Goal: Information Seeking & Learning: Learn about a topic

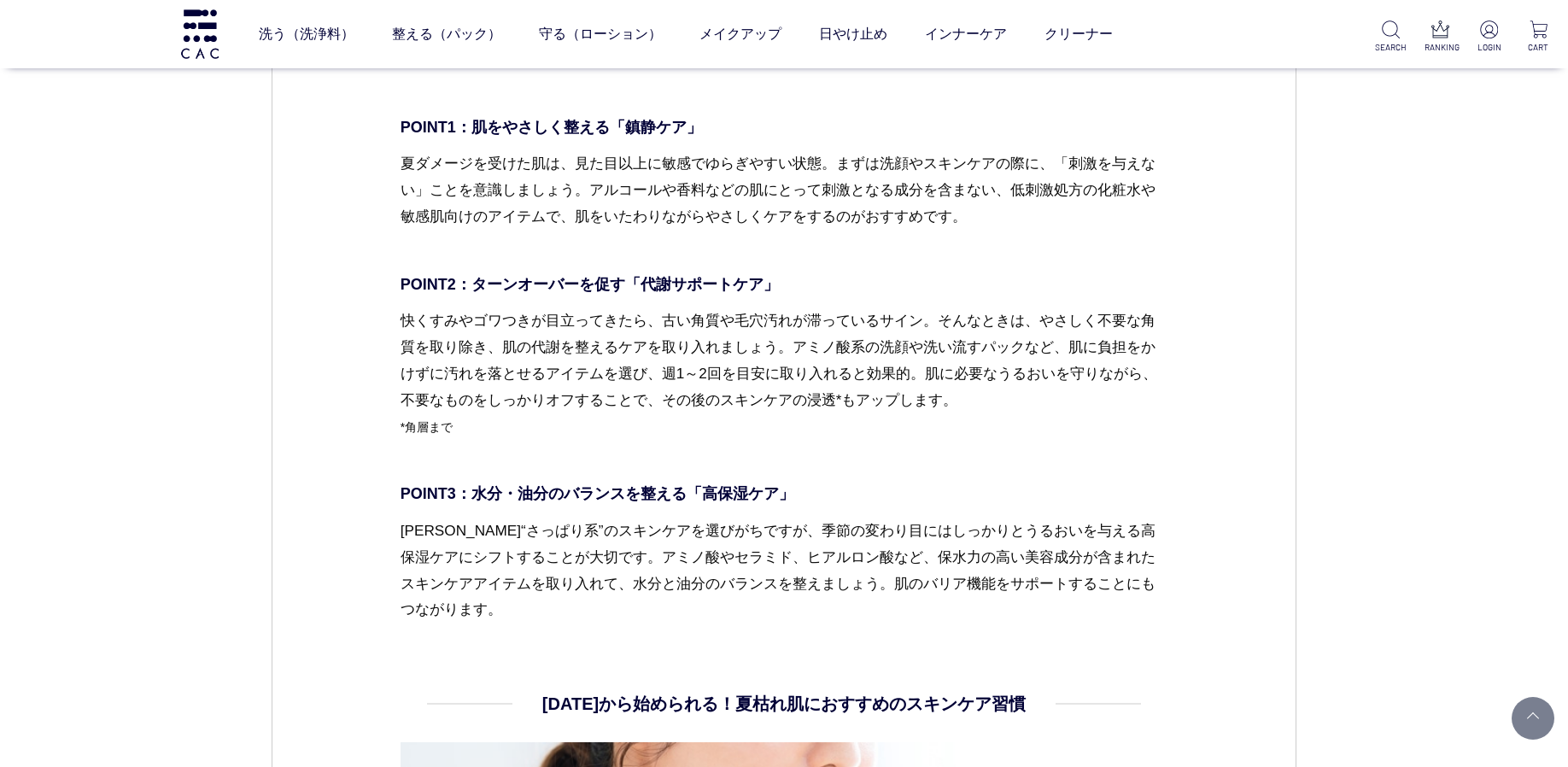
scroll to position [2988, 0]
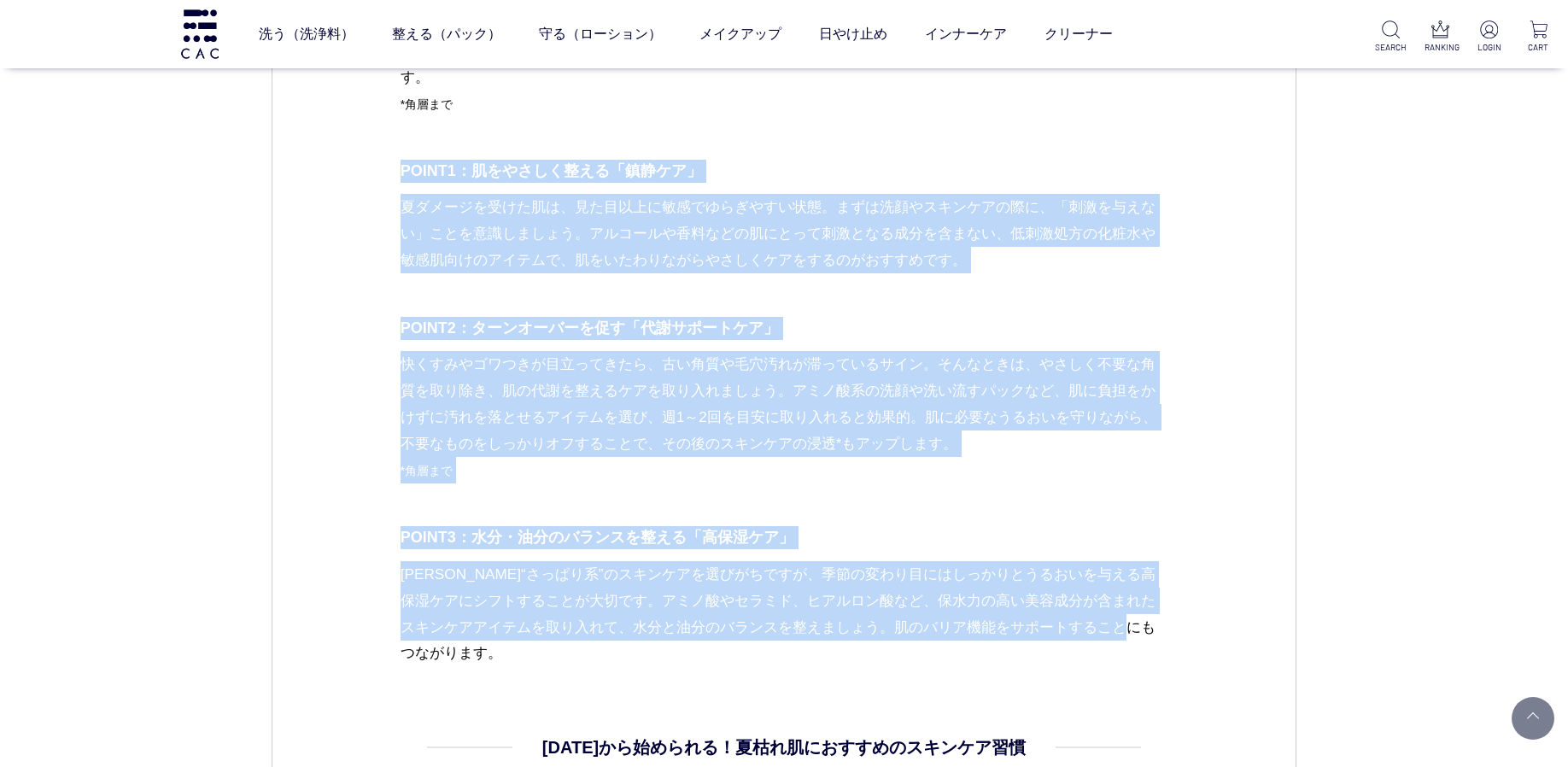
drag, startPoint x: 403, startPoint y: 174, endPoint x: 439, endPoint y: 655, distance: 482.3
click at [439, 655] on dd "夏枯れ肌を立て直すスキンケアのポイントとは？ 夏のダメージを秋まで持ち越さないためには、徹底した保湿と紫外線対策が欠かせません。また、角層ケアで肌の状態を整え…" at bounding box center [784, 18] width 768 height 1296
copy dd "LOREM5：ipsumdolo「sita」 consectetur、adipiscingelitsed。doeiusmodtempo、「incidid」ut…"
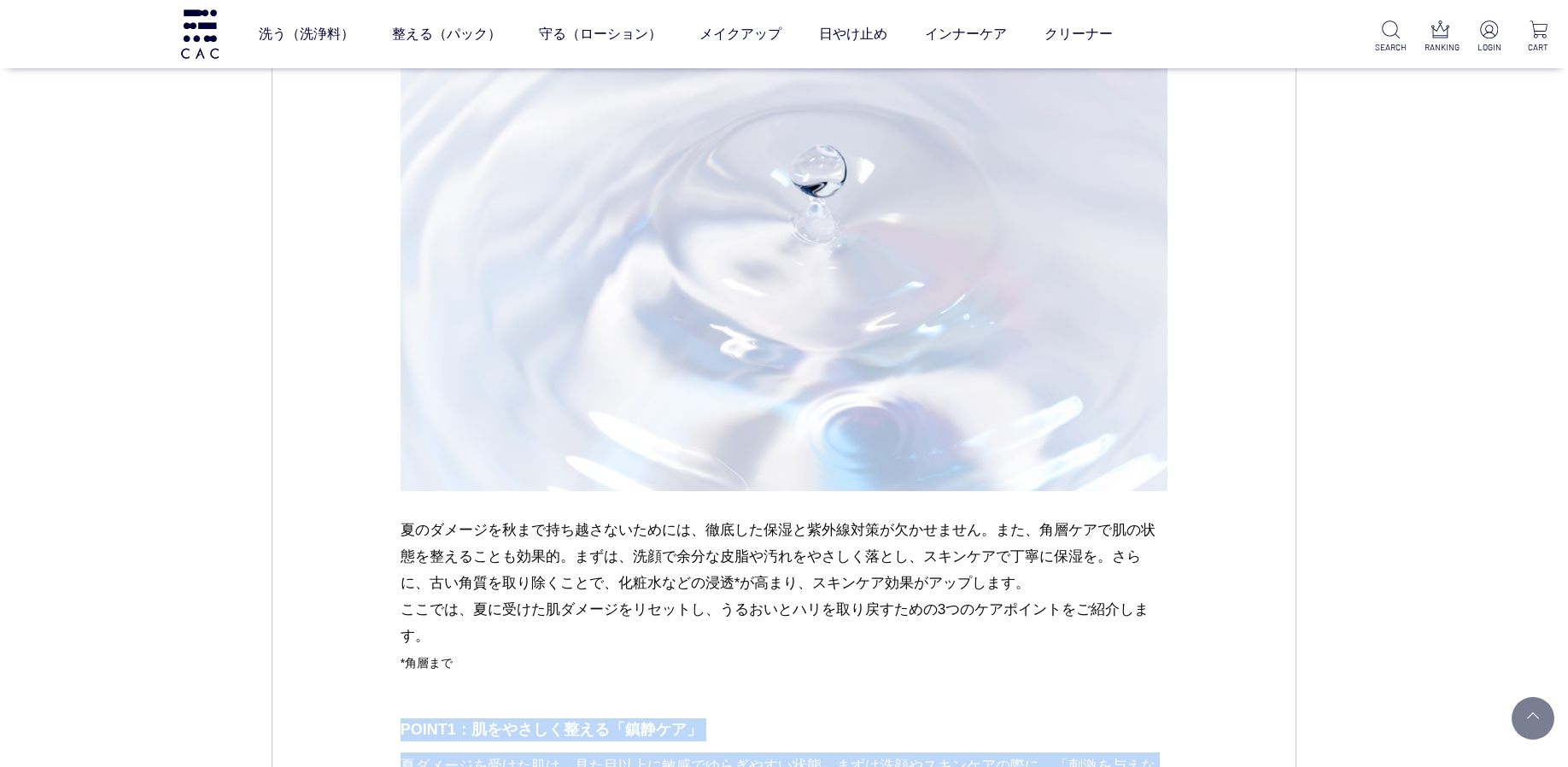
scroll to position [2433, 0]
drag, startPoint x: 405, startPoint y: 521, endPoint x: 419, endPoint y: 625, distance: 104.9
click at [419, 625] on p "夏のダメージを秋まで持ち越さないためには、徹底した保湿と紫外線対策が欠かせません。また、角層ケアで肌の状態を整えることも効果的。まずは、洗顔で余分な皮脂や汚れ…" at bounding box center [784, 606] width 768 height 186
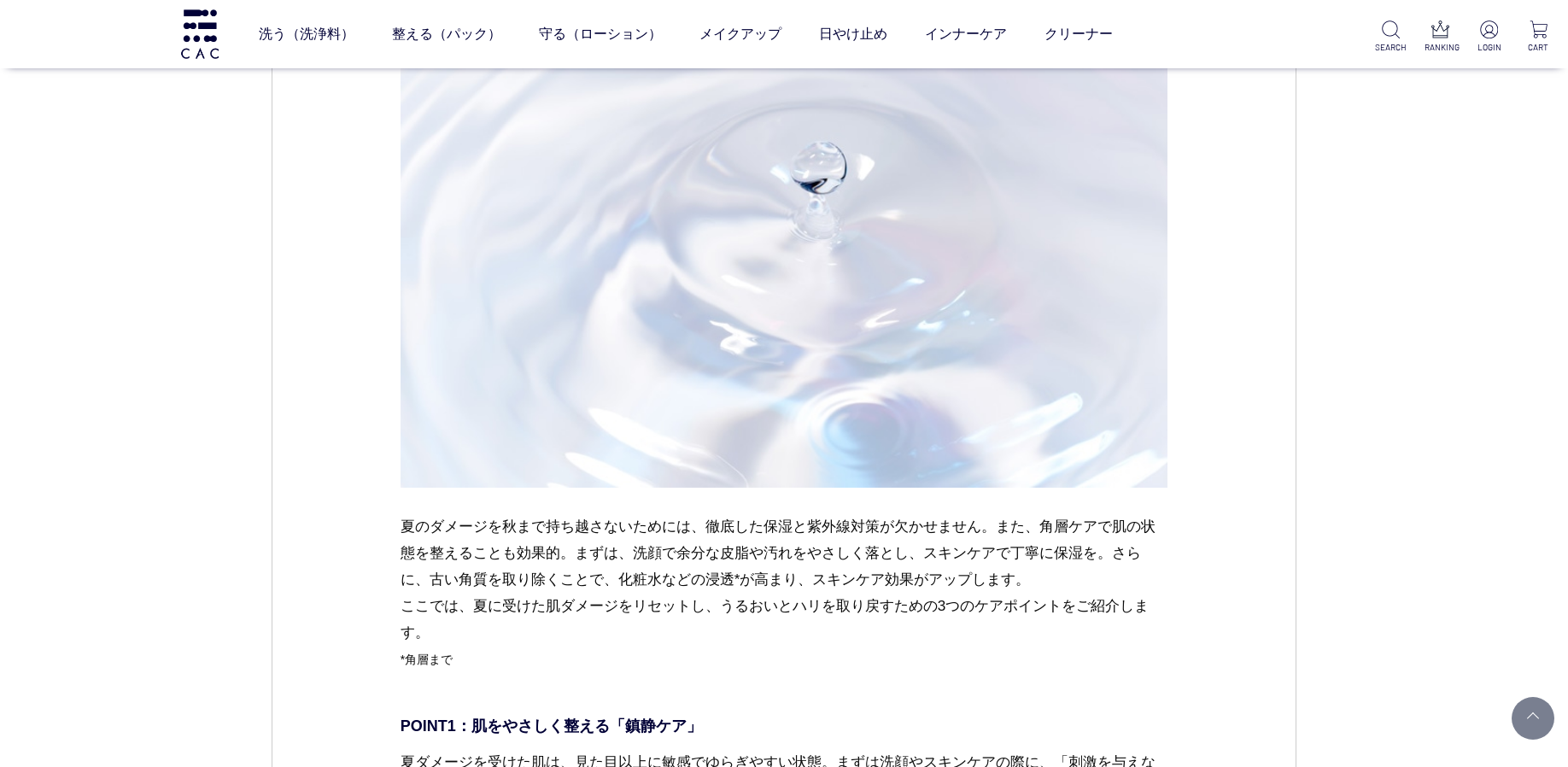
click at [445, 644] on p "夏のダメージを秋まで持ち越さないためには、徹底した保湿と紫外線対策が欠かせません。また、角層ケアで肌の状態を整えることも効果的。まずは、洗顔で余分な皮脂や汚れ…" at bounding box center [784, 606] width 768 height 186
drag, startPoint x: 429, startPoint y: 634, endPoint x: 383, endPoint y: 537, distance: 107.4
copy p "夏のダメージを秋まで持ち越さないためには、徹底した保湿と紫外線対策が欠かせません。また、角層ケアで肌の状態を整えることも効果的。まずは、洗顔で余分な皮脂や汚れ…"
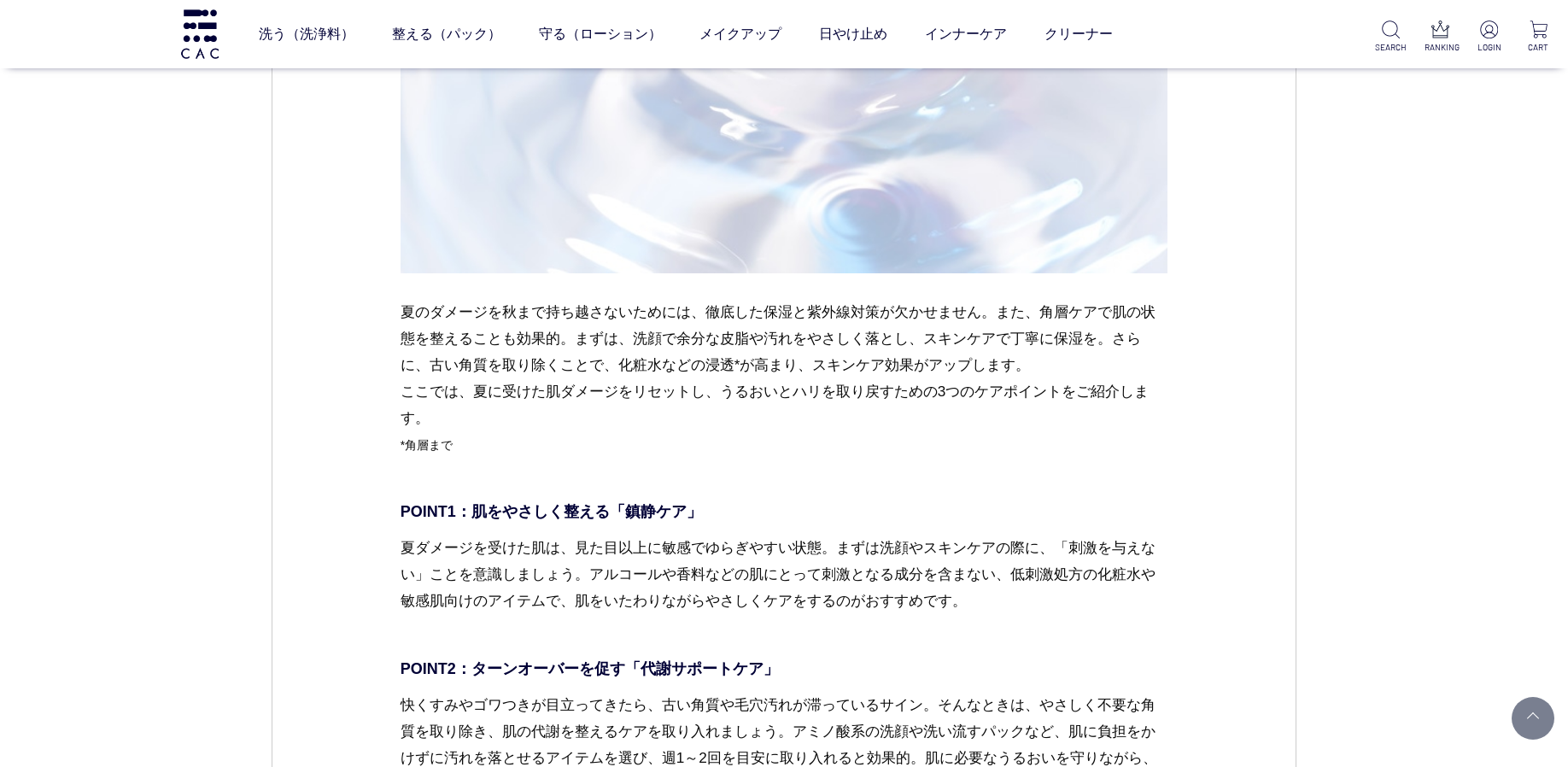
scroll to position [2682, 0]
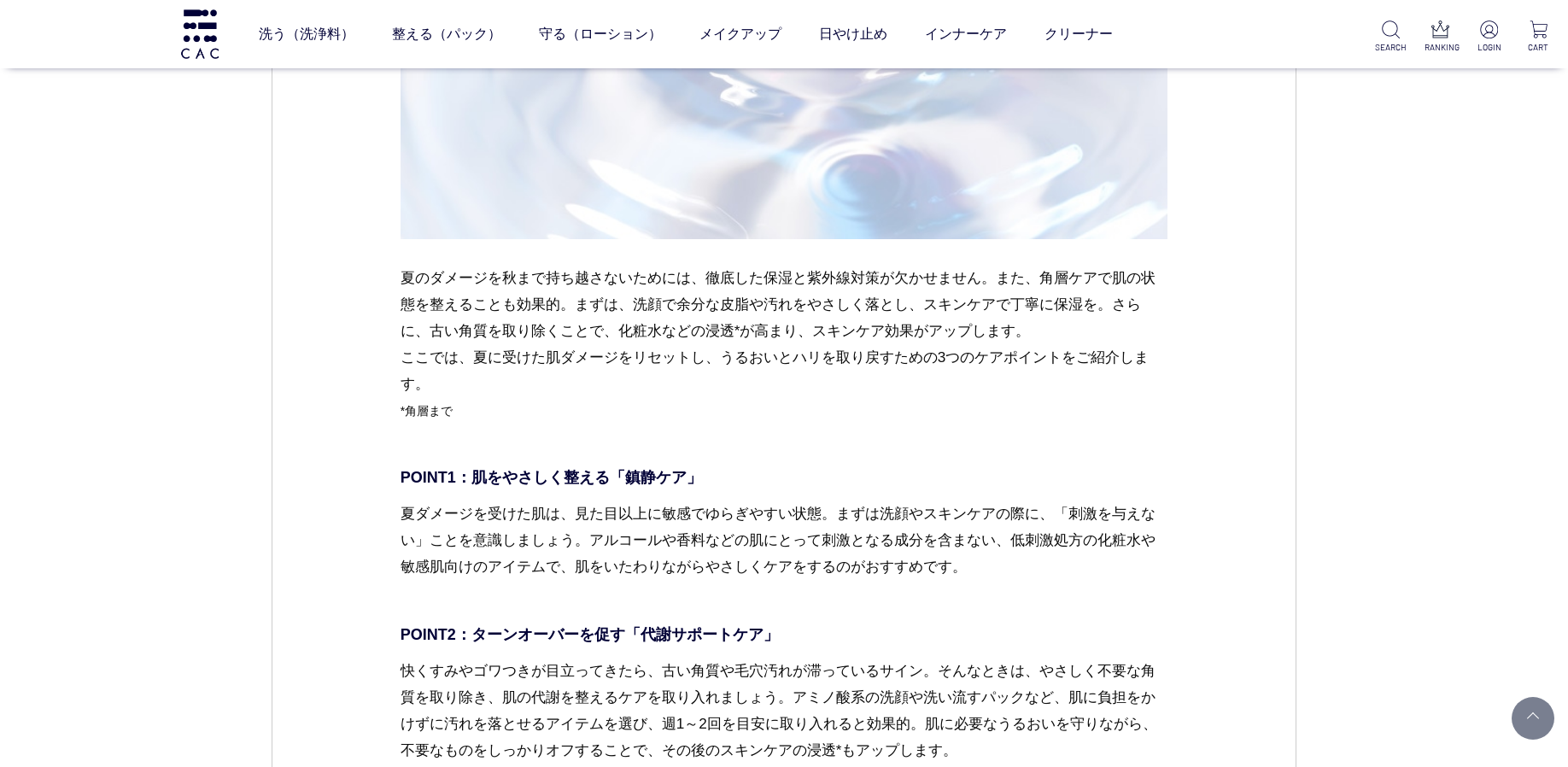
click at [797, 366] on p "夏のダメージを秋まで持ち越さないためには、徹底した保湿と紫外線対策が欠かせません。また、角層ケアで肌の状態を整えることも効果的。まずは、洗顔で余分な皮脂や汚れ…" at bounding box center [784, 357] width 768 height 186
drag, startPoint x: 716, startPoint y: 357, endPoint x: 1119, endPoint y: 358, distance: 403.0
click at [1120, 359] on p "夏のダメージを秋まで持ち越さないためには、徹底した保湿と紫外線対策が欠かせません。また、角層ケアで肌の状態を整えることも効果的。まずは、洗顔で余分な皮脂や汚れ…" at bounding box center [784, 357] width 768 height 186
copy p "うるおいとハリを取り戻すための3つのケアポイントをご紹介"
click at [512, 370] on p "夏のダメージを秋まで持ち越さないためには、徹底した保湿と紫外線対策が欠かせません。また、角層ケアで肌の状態を整えることも効果的。まずは、洗顔で余分な皮脂や汚れ…" at bounding box center [784, 357] width 768 height 186
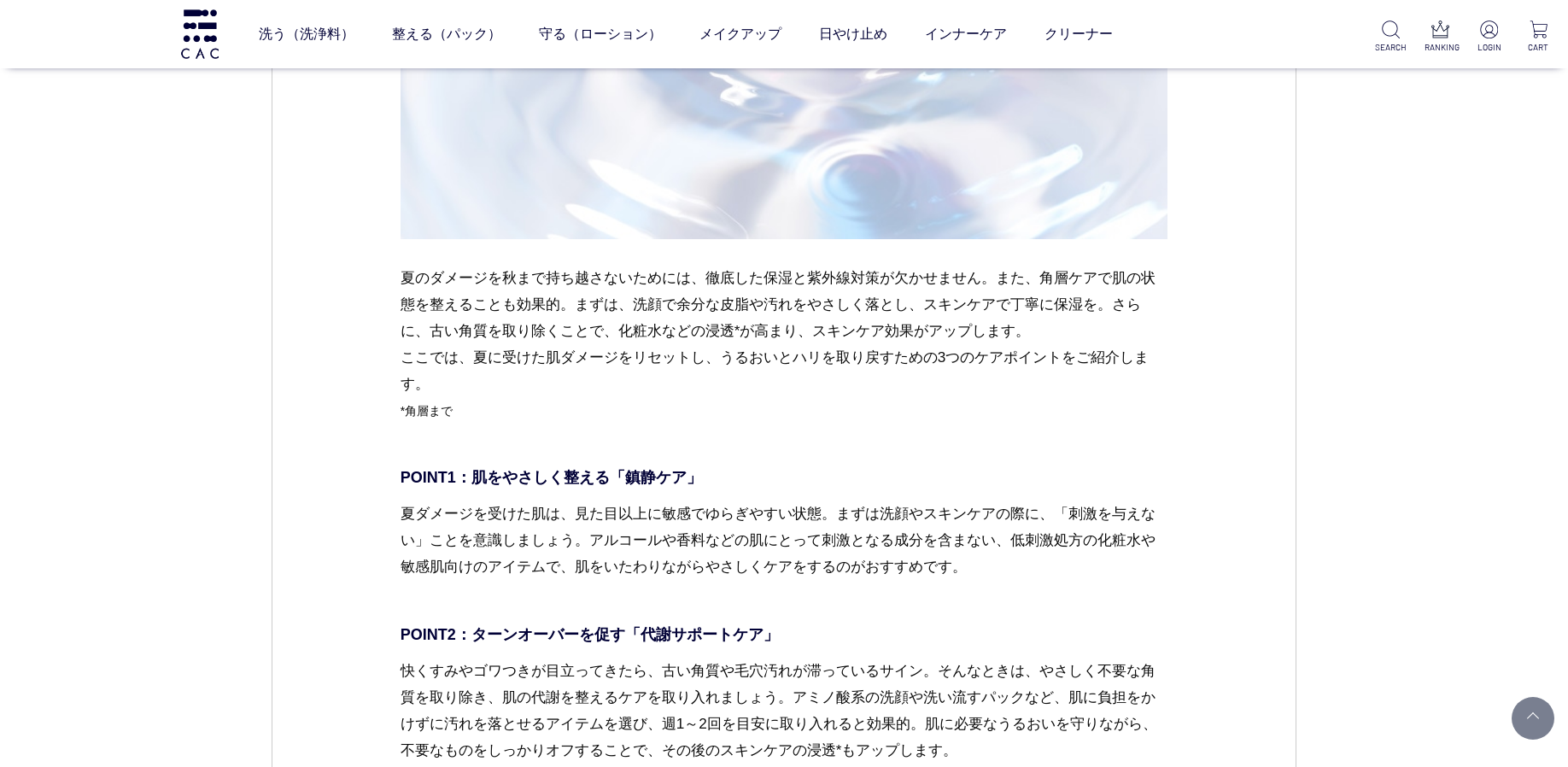
drag, startPoint x: 469, startPoint y: 357, endPoint x: 1072, endPoint y: 360, distance: 603.0
click at [1072, 360] on p "夏のダメージを秋まで持ち越さないためには、徹底した保湿と紫外線対策が欠かせません。また、角層ケアで肌の状態を整えることも効果的。まずは、洗顔で余分な皮脂や汚れ…" at bounding box center [784, 357] width 768 height 186
click at [1072, 360] on p "夏のダメージを秋まで持ち越さないためには、徹底した保湿と紫外線対策が欠かせません。また、角層ケアで肌の状態を整えることも効果的。まずは、洗顔で余分な皮脂や汚れ…" at bounding box center [784, 357] width 768 height 186
click at [1118, 361] on p "夏のダメージを秋まで持ち越さないためには、徹底した保湿と紫外線対策が欠かせません。また、角層ケアで肌の状態を整えることも効果的。まずは、洗顔で余分な皮脂や汚れ…" at bounding box center [784, 357] width 768 height 186
drag, startPoint x: 1126, startPoint y: 362, endPoint x: 476, endPoint y: 363, distance: 650.0
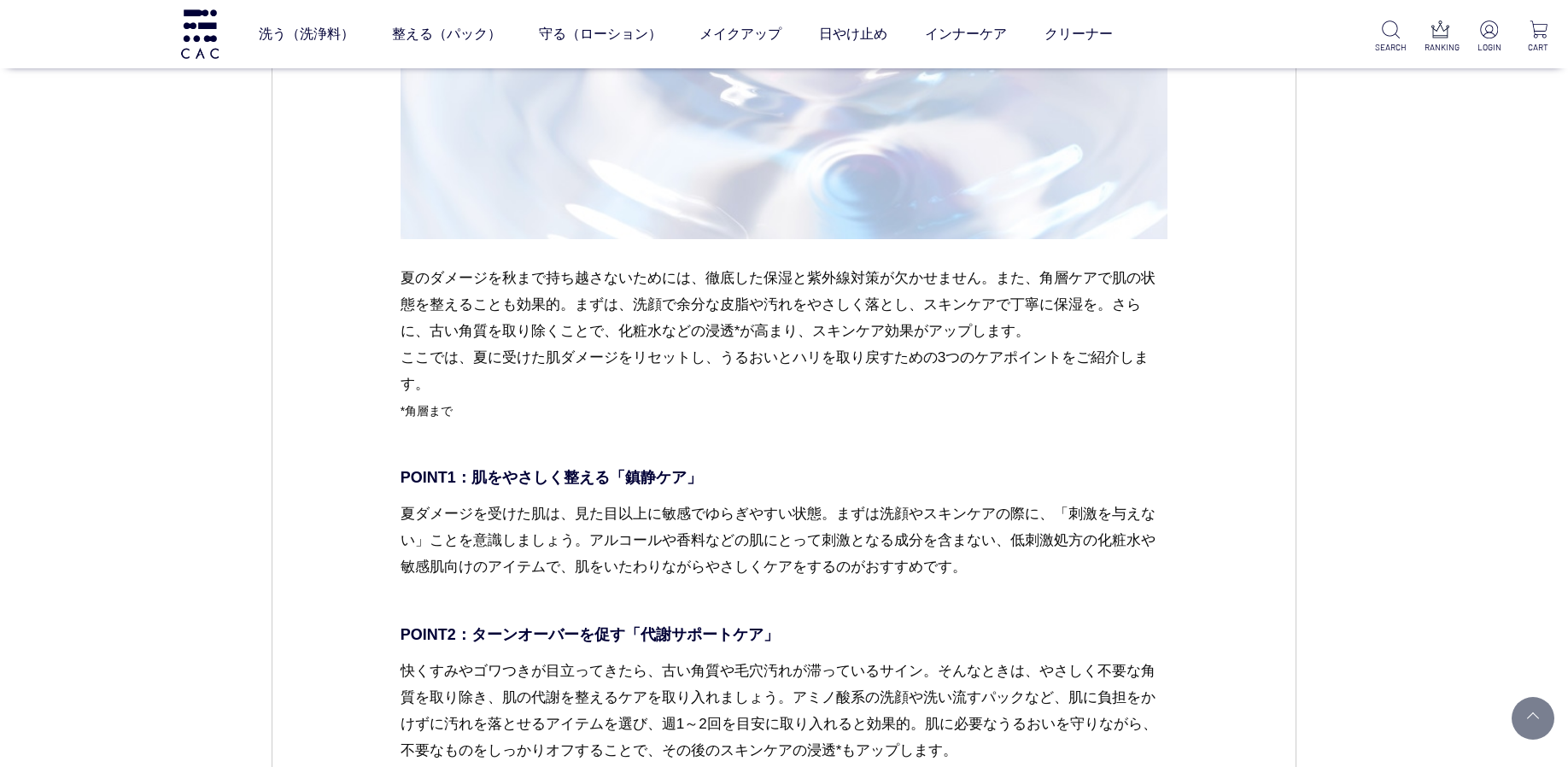
click at [476, 363] on p "夏のダメージを秋まで持ち越さないためには、徹底した保湿と紫外線対策が欠かせません。また、角層ケアで肌の状態を整えることも効果的。まずは、洗顔で余分な皮脂や汚れ…" at bounding box center [784, 357] width 768 height 186
copy p "夏に受けた肌ダメージをリセットし、うるおいとハリを取り戻すための3つのケアポイントをご紹介"
drag, startPoint x: 479, startPoint y: 411, endPoint x: 391, endPoint y: 410, distance: 88.0
copy span "*角層まで"
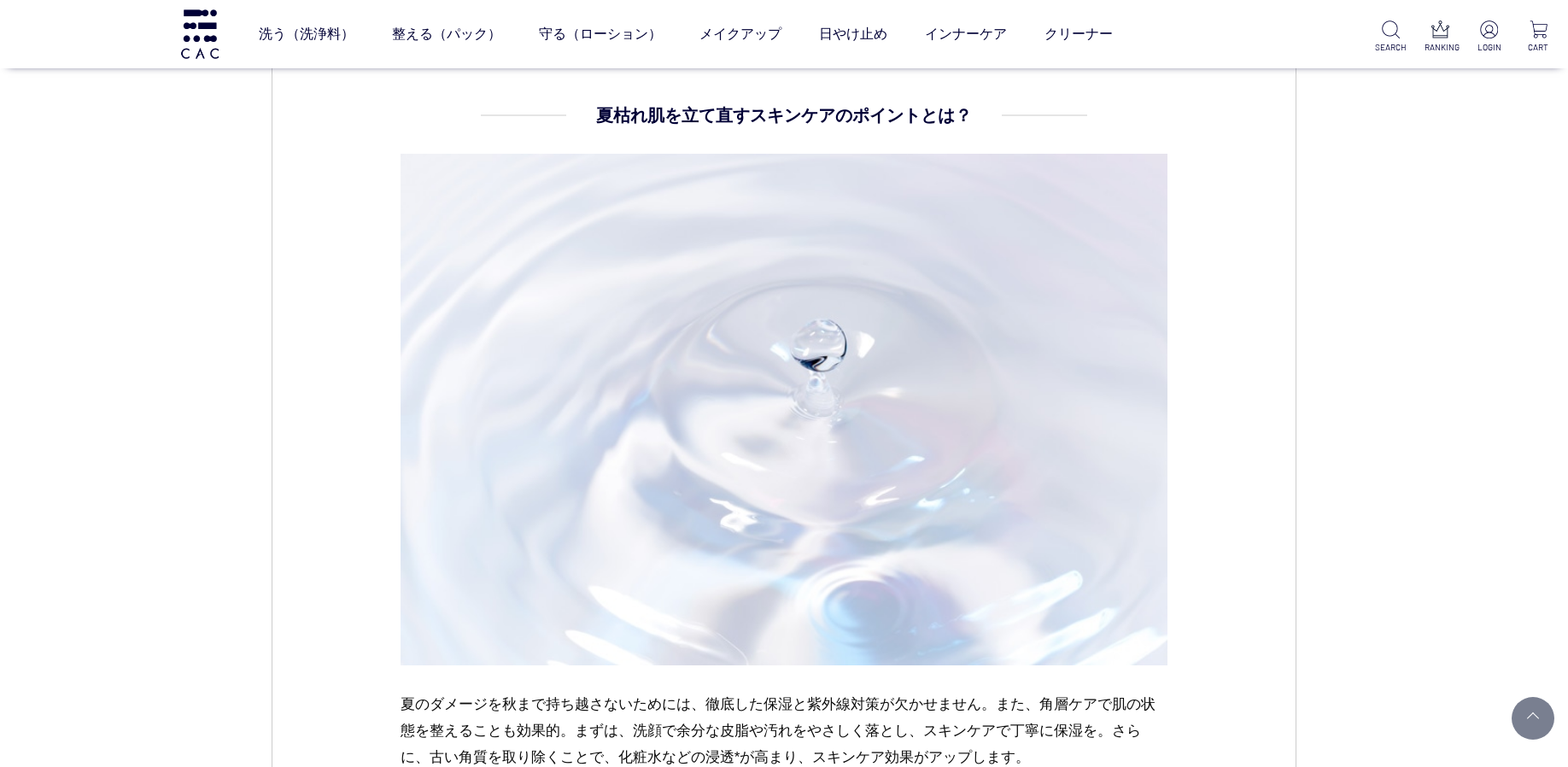
scroll to position [1925, 0]
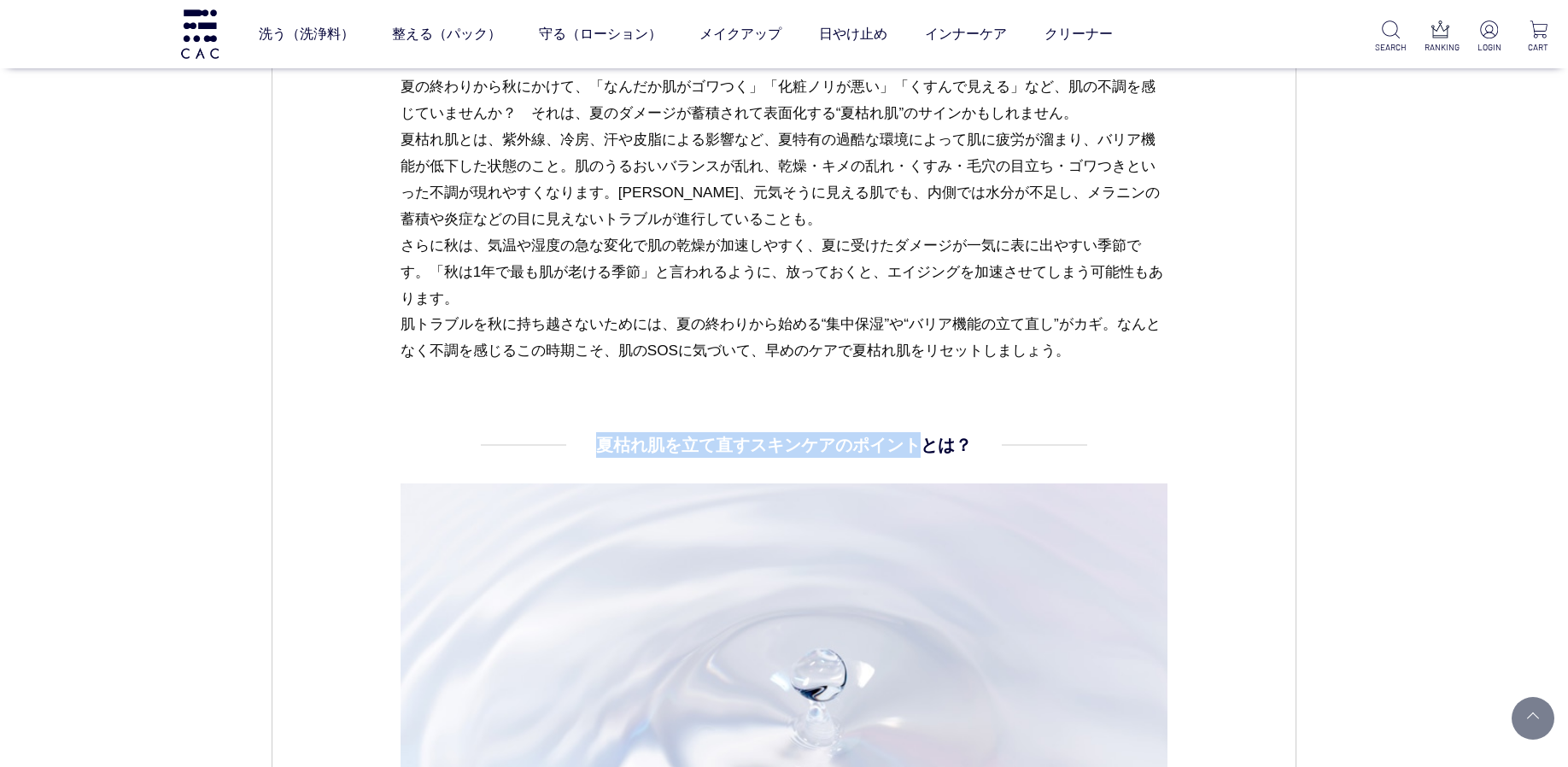
drag, startPoint x: 600, startPoint y: 441, endPoint x: 918, endPoint y: 446, distance: 318.0
click at [918, 446] on h4 "夏枯れ肌を立て直すスキンケアのポイントとは？" at bounding box center [784, 444] width 376 height 25
copy h4 "夏枯れ肌を立て直すスキンケアのポイント"
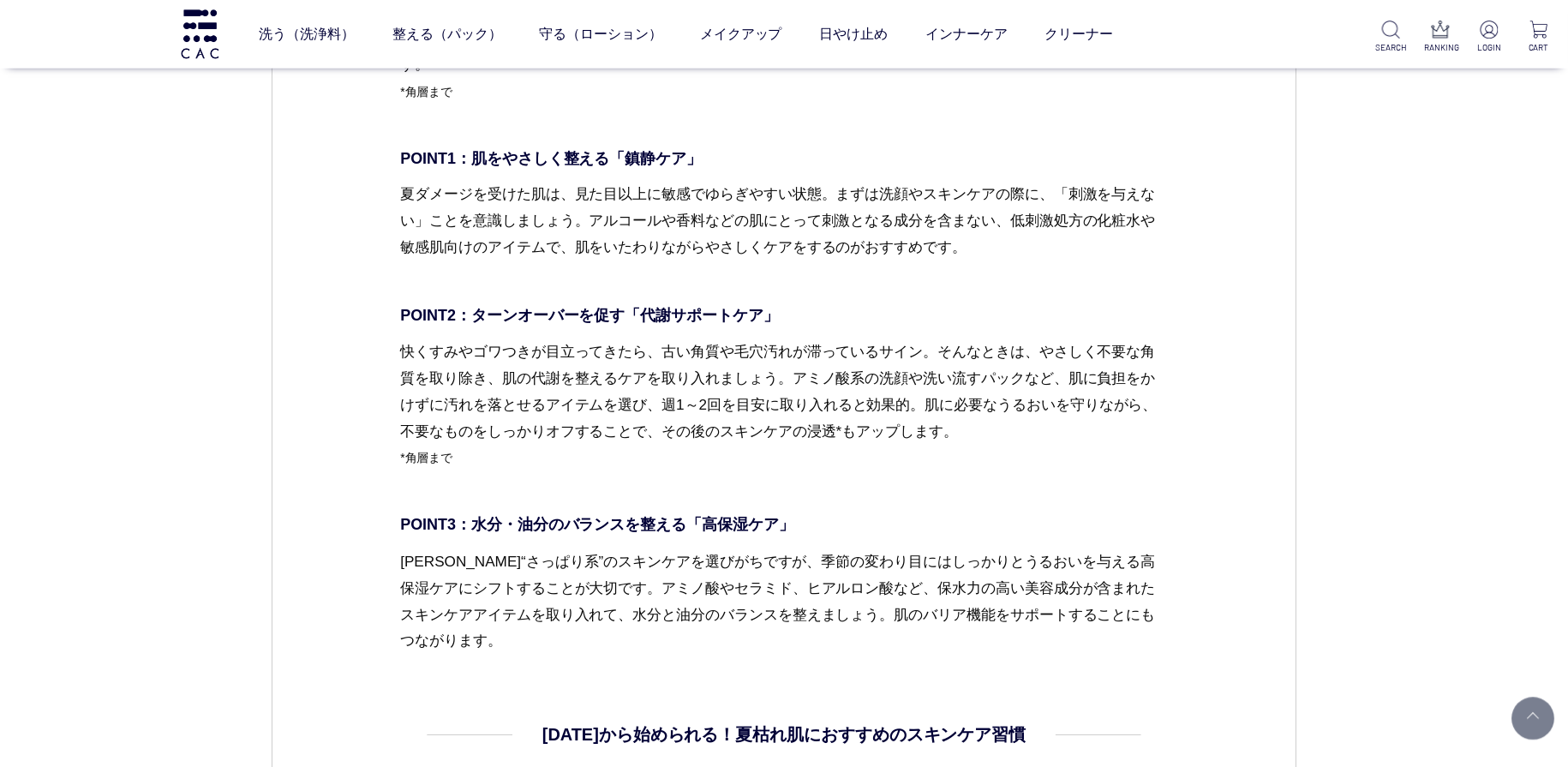
scroll to position [3007, 0]
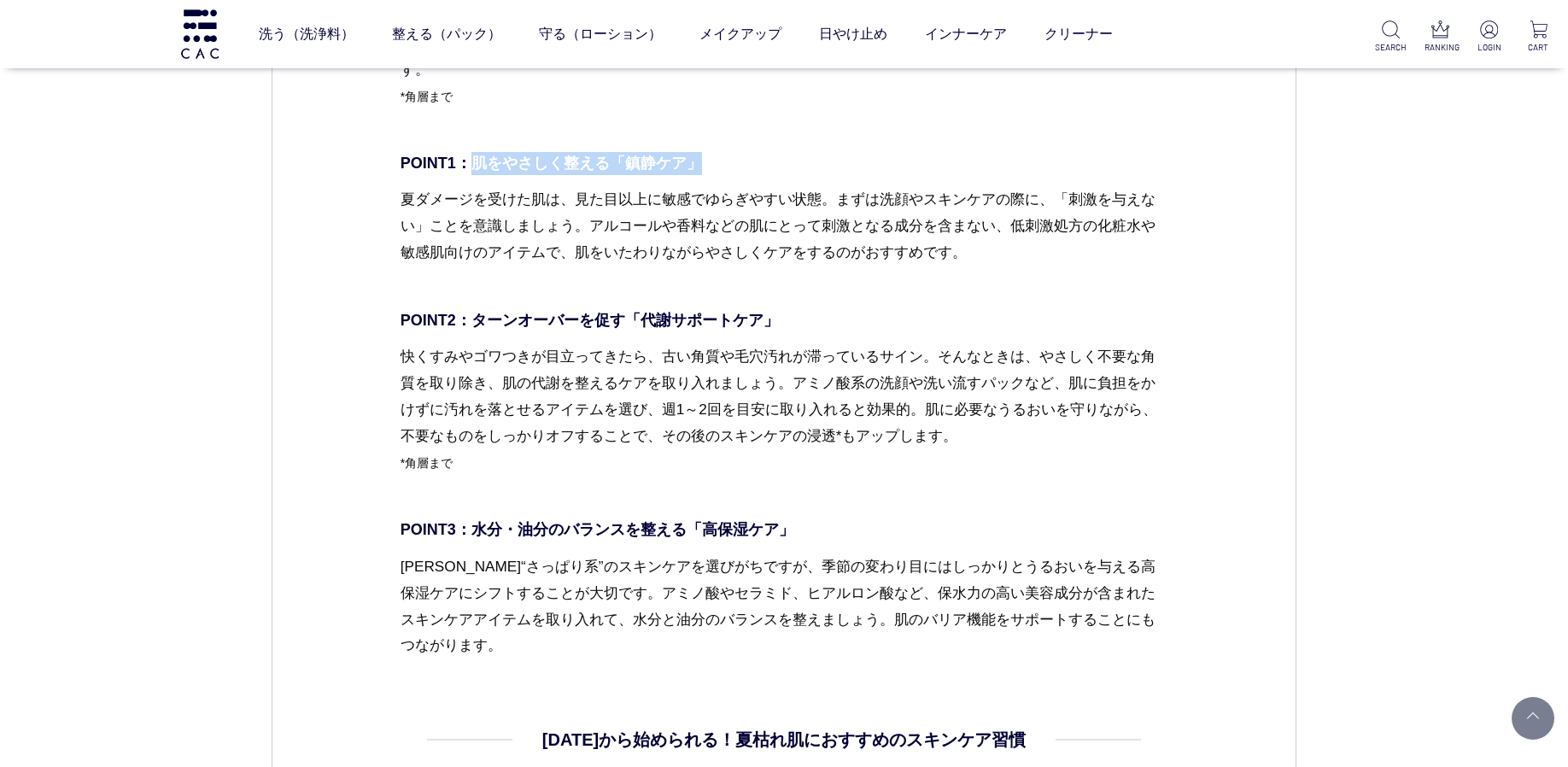
drag, startPoint x: 727, startPoint y: 165, endPoint x: 477, endPoint y: 169, distance: 250.0
click at [477, 169] on p "POINT1：肌をやさしく整える「鎮静ケア」" at bounding box center [784, 164] width 768 height 23
copy p "肌をやさしく整える「鎮静ケア」"
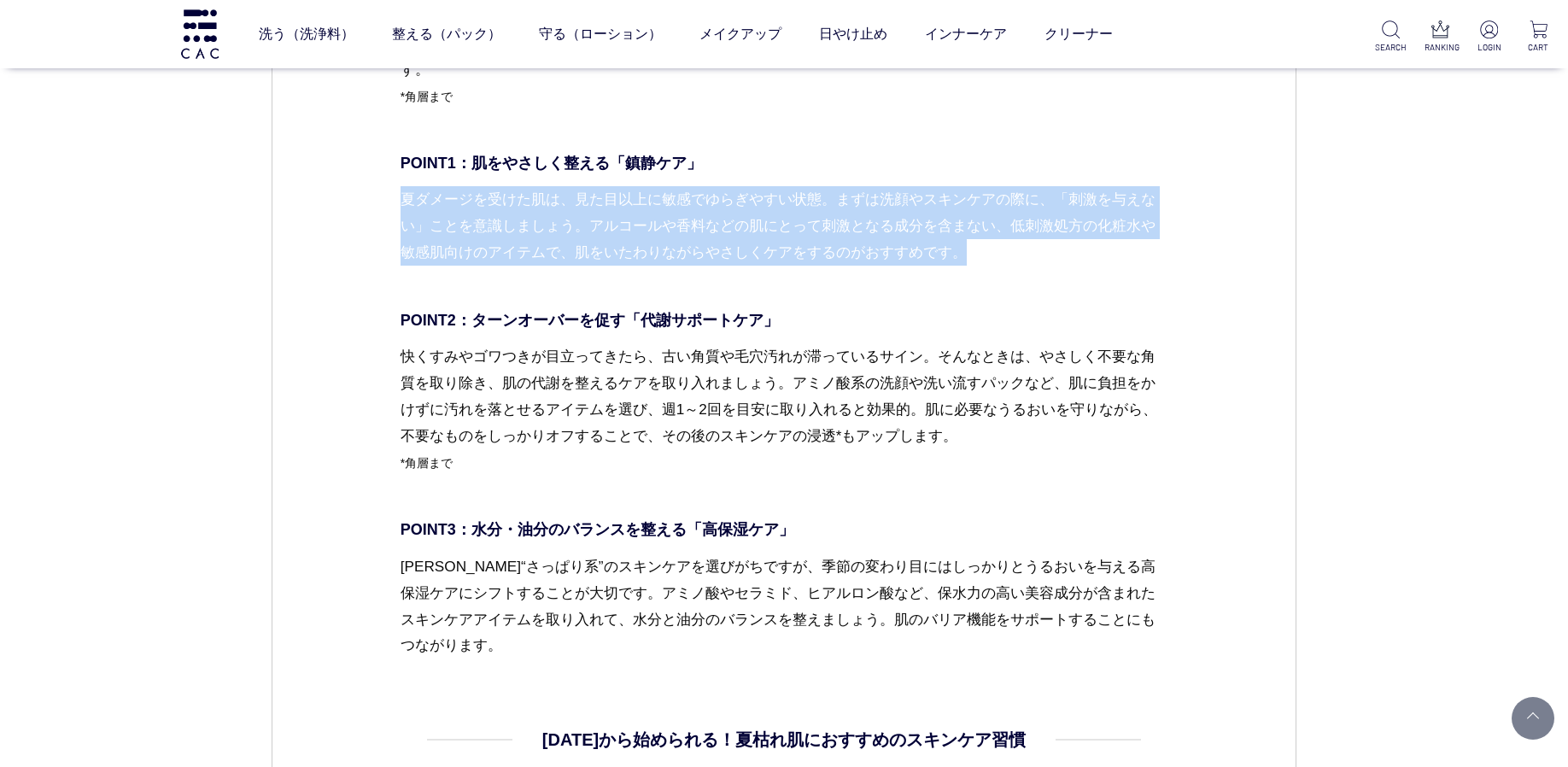
drag, startPoint x: 396, startPoint y: 203, endPoint x: 1054, endPoint y: 279, distance: 662.4
copy p "夏ダメージを受けた肌は、見た目以上に敏感でゆらぎやすい状態。まずは洗顔やスキンケアの際に、「刺激を与えない」ことを意識しましょう。アルコールや香料などの肌にと…"
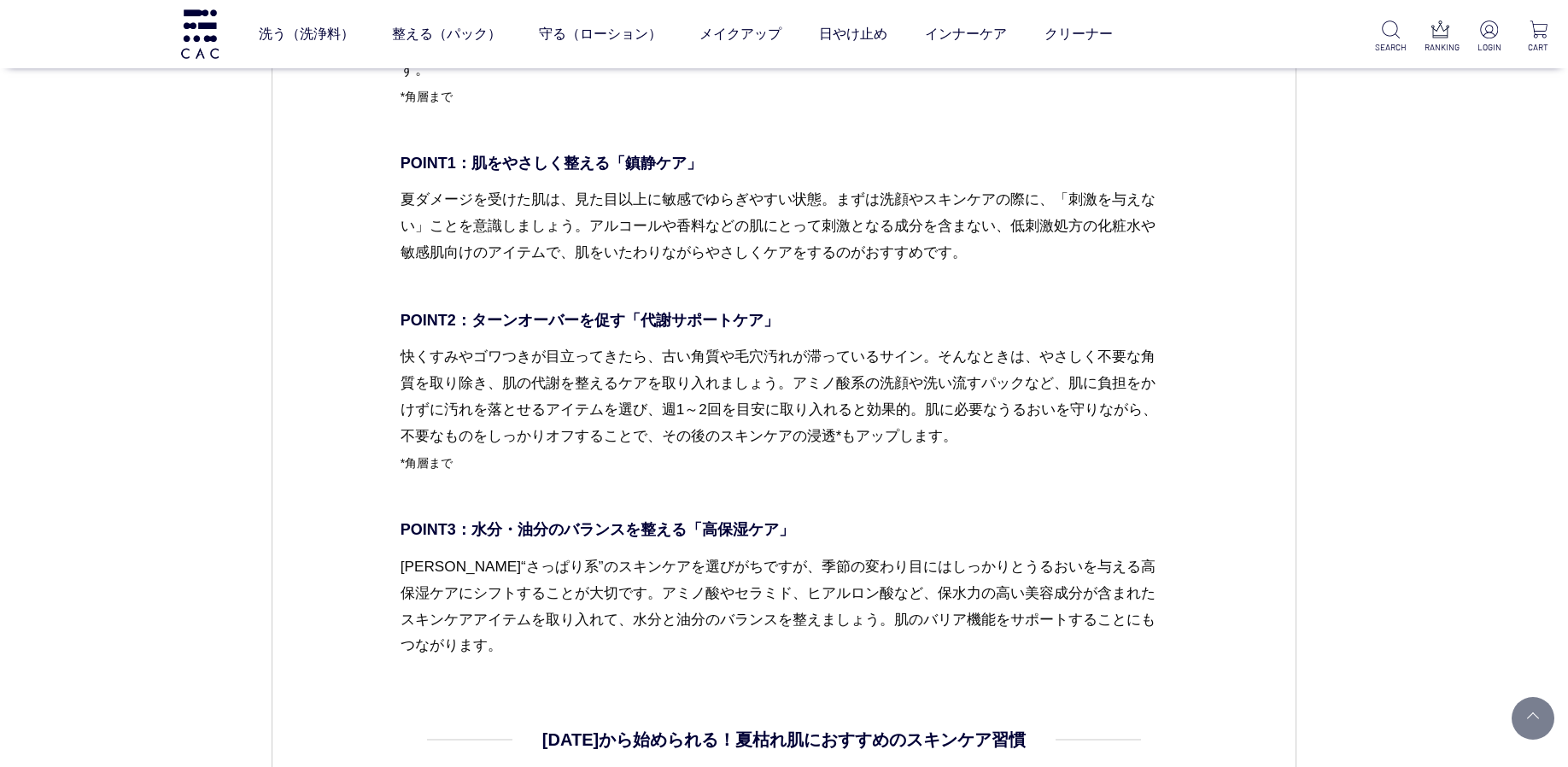
click at [795, 315] on p "POINT2：ターンオーバーを促す「代謝サポートケア」" at bounding box center [784, 321] width 768 height 23
drag, startPoint x: 789, startPoint y: 318, endPoint x: 469, endPoint y: 313, distance: 320.0
click at [469, 313] on p "POINT2：ターンオーバーを促す「代謝サポートケア」" at bounding box center [784, 321] width 768 height 23
copy p "ターンオーバーを促す「代謝サポートケア」"
click at [405, 353] on p "快くすみやゴワつきが目立ってきたら、古い角質や毛穴汚れが滞っているサイン。そんなときは、やさしく不要な角質を取り除き、肌の代謝を整えるケアを取り入れましょう。…" at bounding box center [784, 423] width 768 height 160
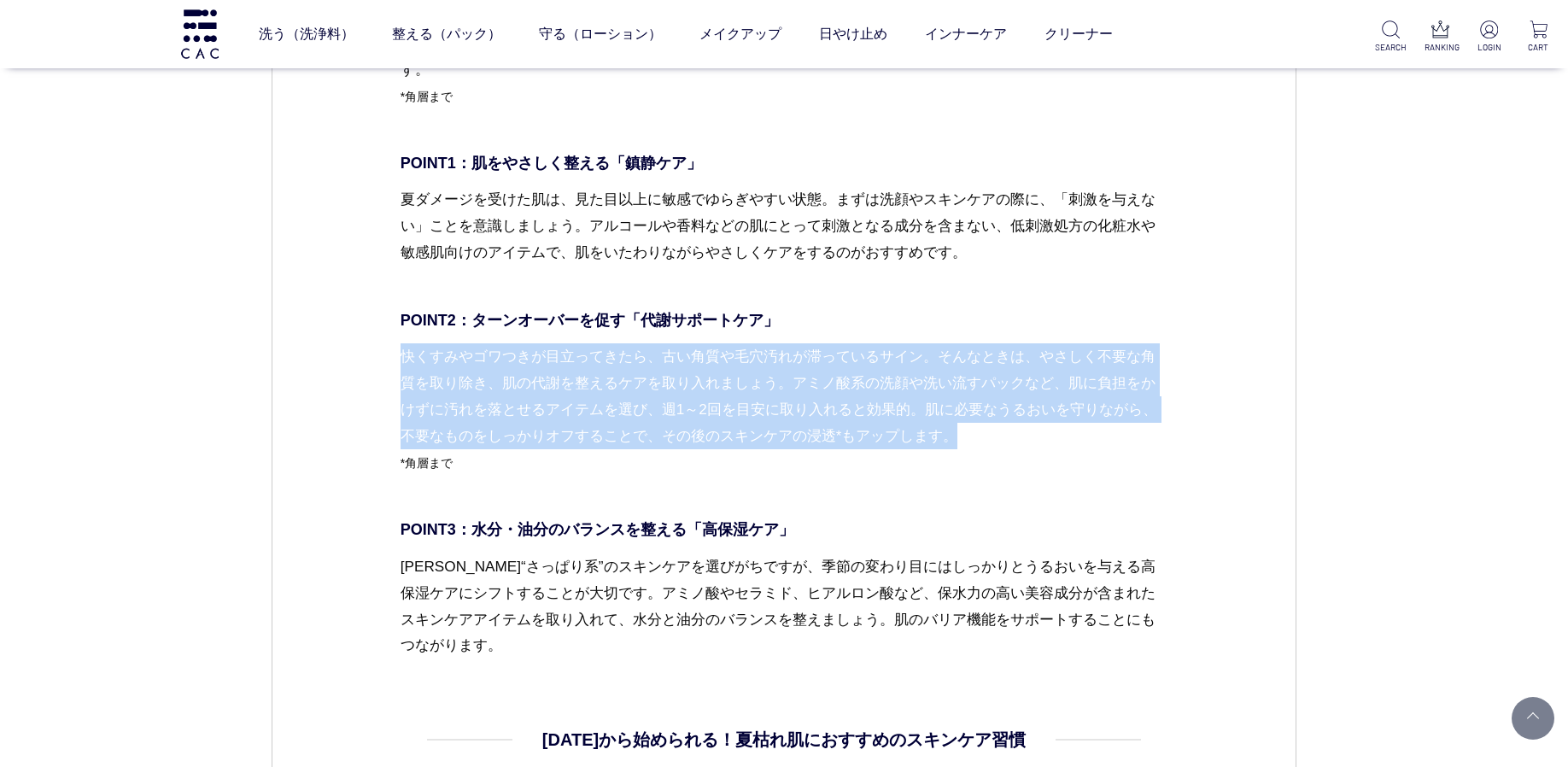
drag, startPoint x: 396, startPoint y: 355, endPoint x: 1144, endPoint y: 429, distance: 751.7
copy p "快くすみやゴワつきが目立ってきたら、古い角質や毛穴汚れが滞っているサイン。そんなときは、やさしく不要な角質を取り除き、肌の代謝を整えるケアを取り入れましょう。…"
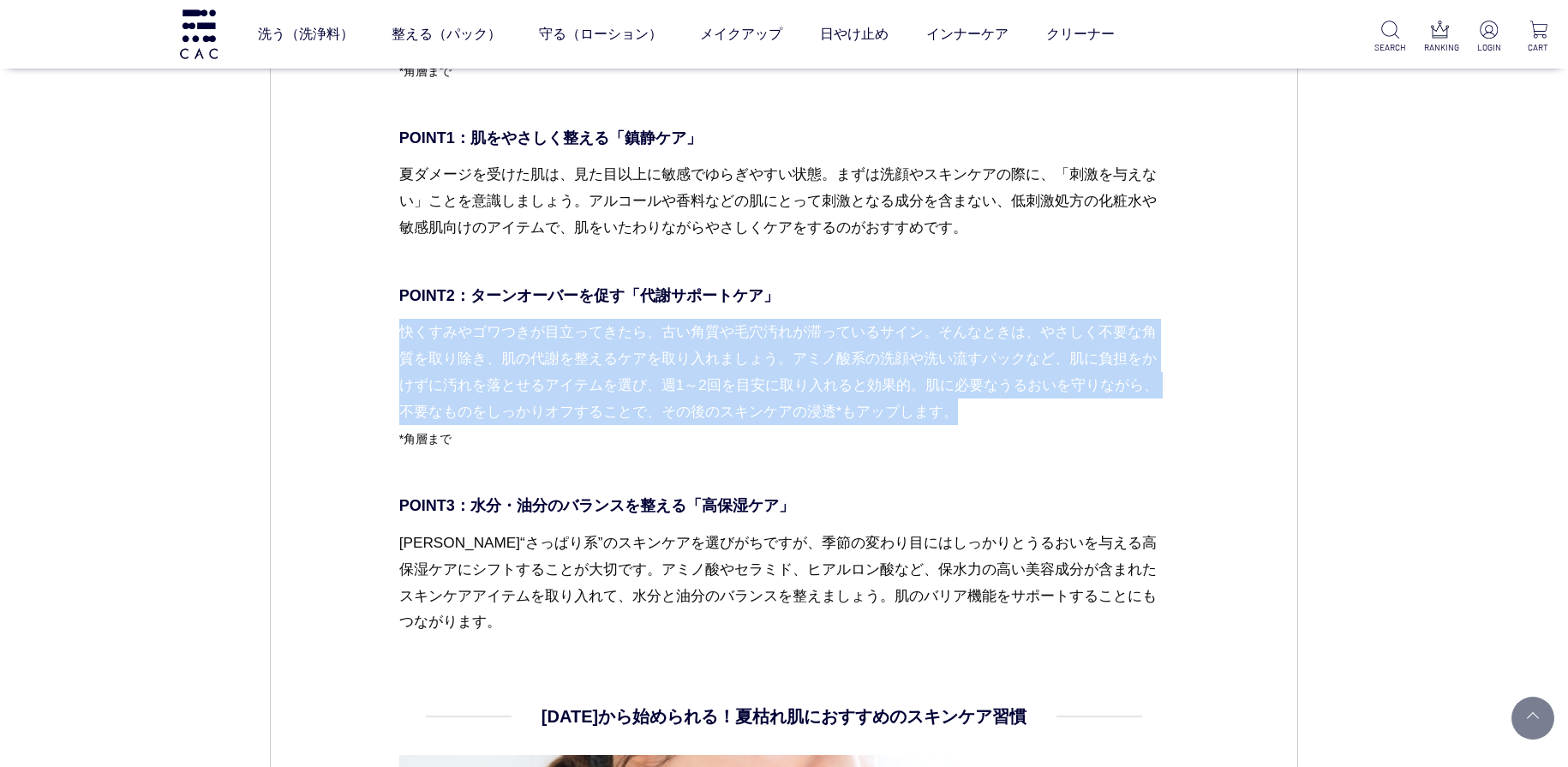
scroll to position [3328, 0]
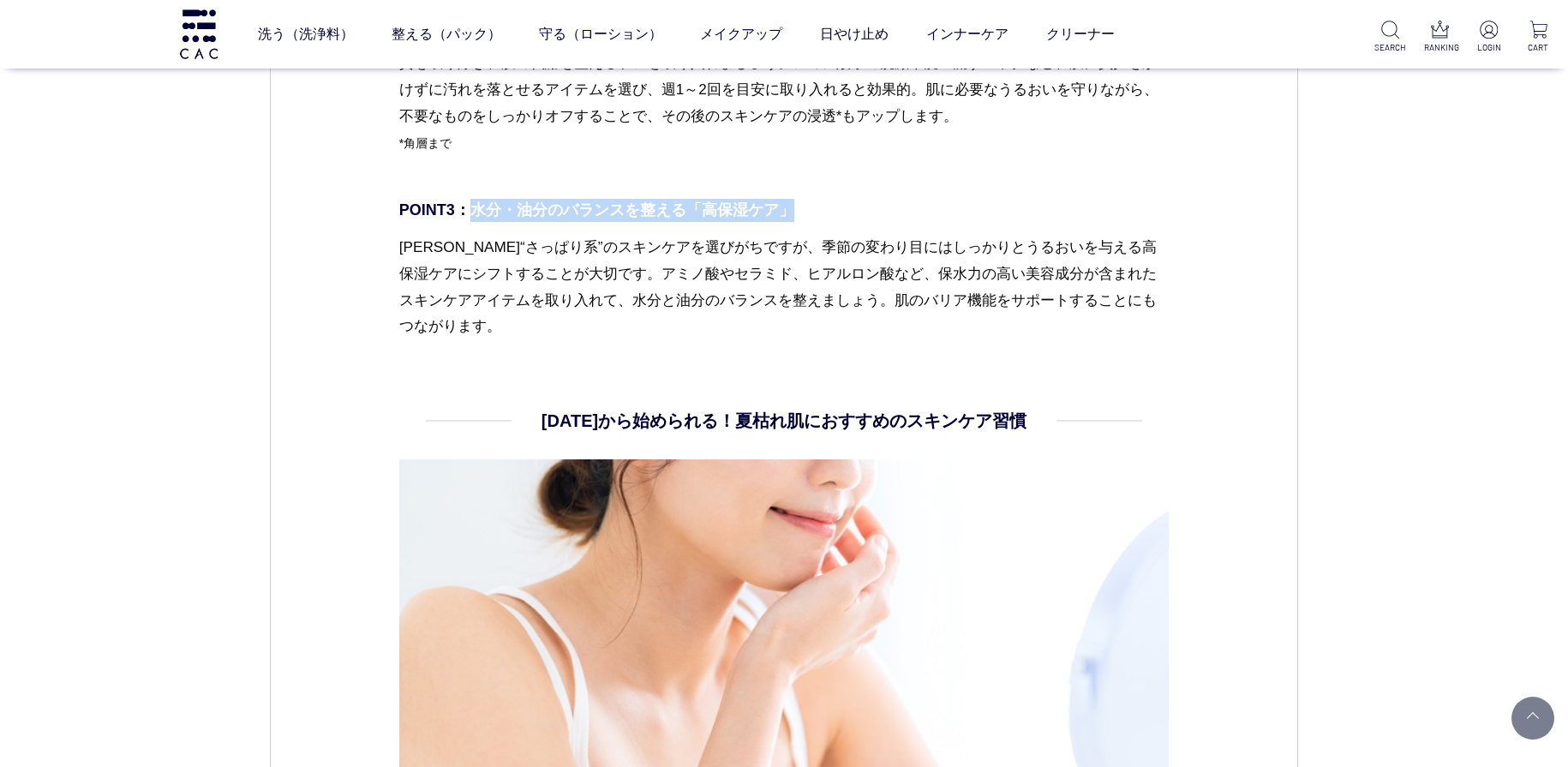
drag, startPoint x: 796, startPoint y: 209, endPoint x: 477, endPoint y: 206, distance: 319.0
click at [477, 206] on p "POINT3：水分・油分のバランスを整える「高保湿ケア」" at bounding box center [784, 210] width 770 height 23
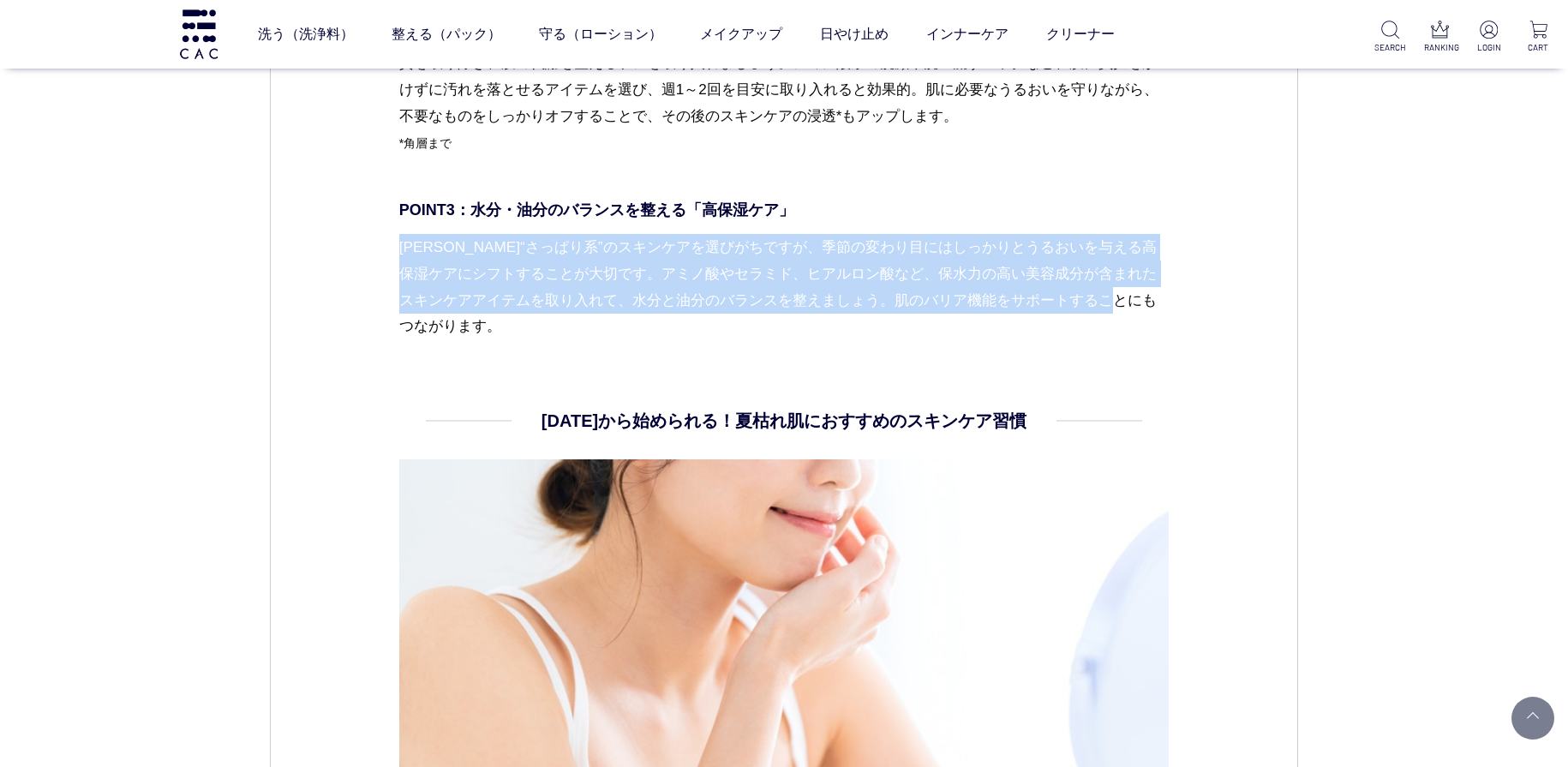
drag, startPoint x: 401, startPoint y: 249, endPoint x: 419, endPoint y: 335, distance: 87.9
click at [419, 335] on p "[PERSON_NAME]“さっぱり系”のスキンケアを選びがちですが、季節の変わり目にはしっかりとうるおいを与える高保湿ケアにシフトすることが大切です。アミノ…" at bounding box center [784, 286] width 770 height 106
drag, startPoint x: 437, startPoint y: 335, endPoint x: 365, endPoint y: 238, distance: 120.8
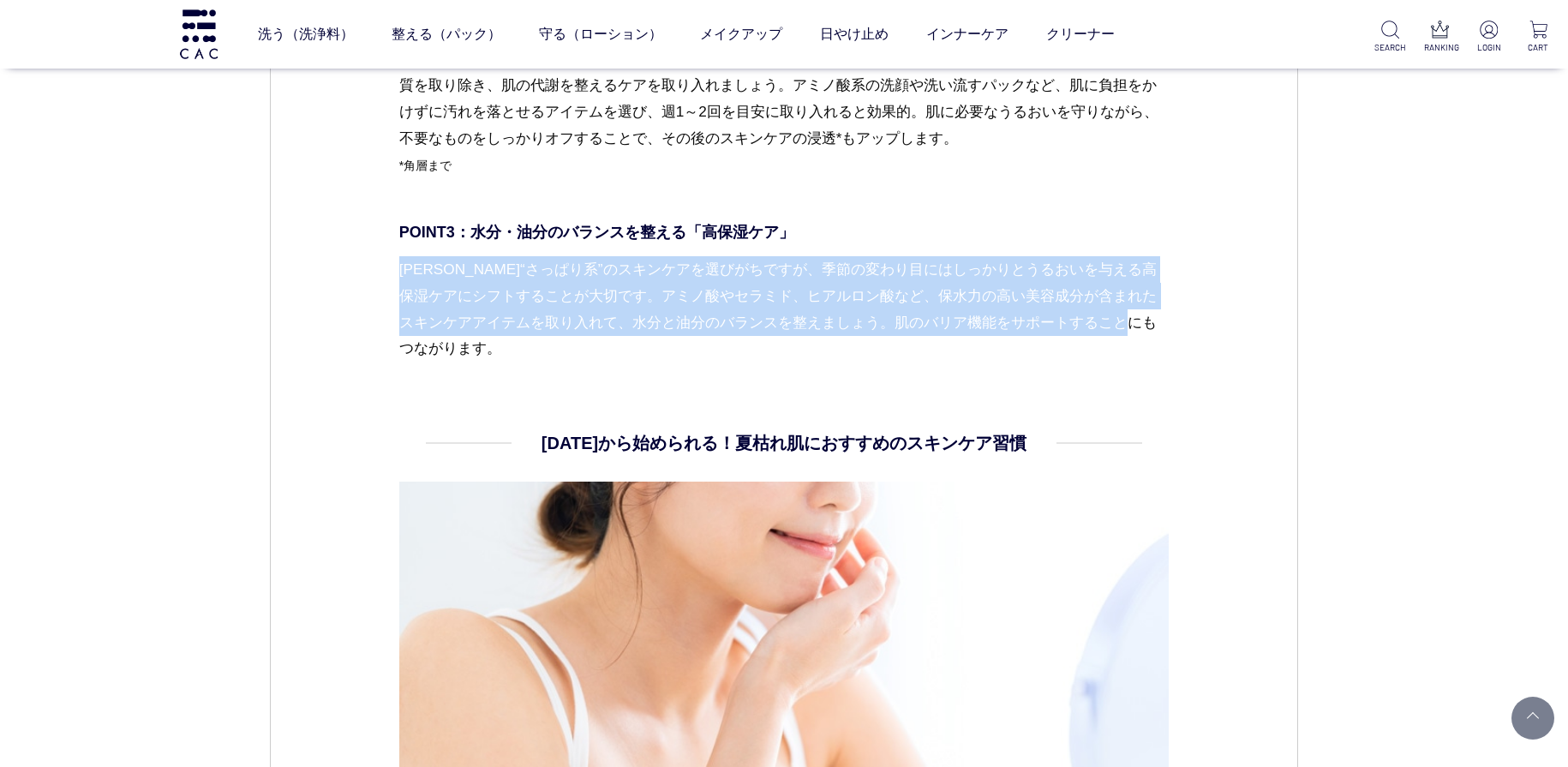
scroll to position [3375, 0]
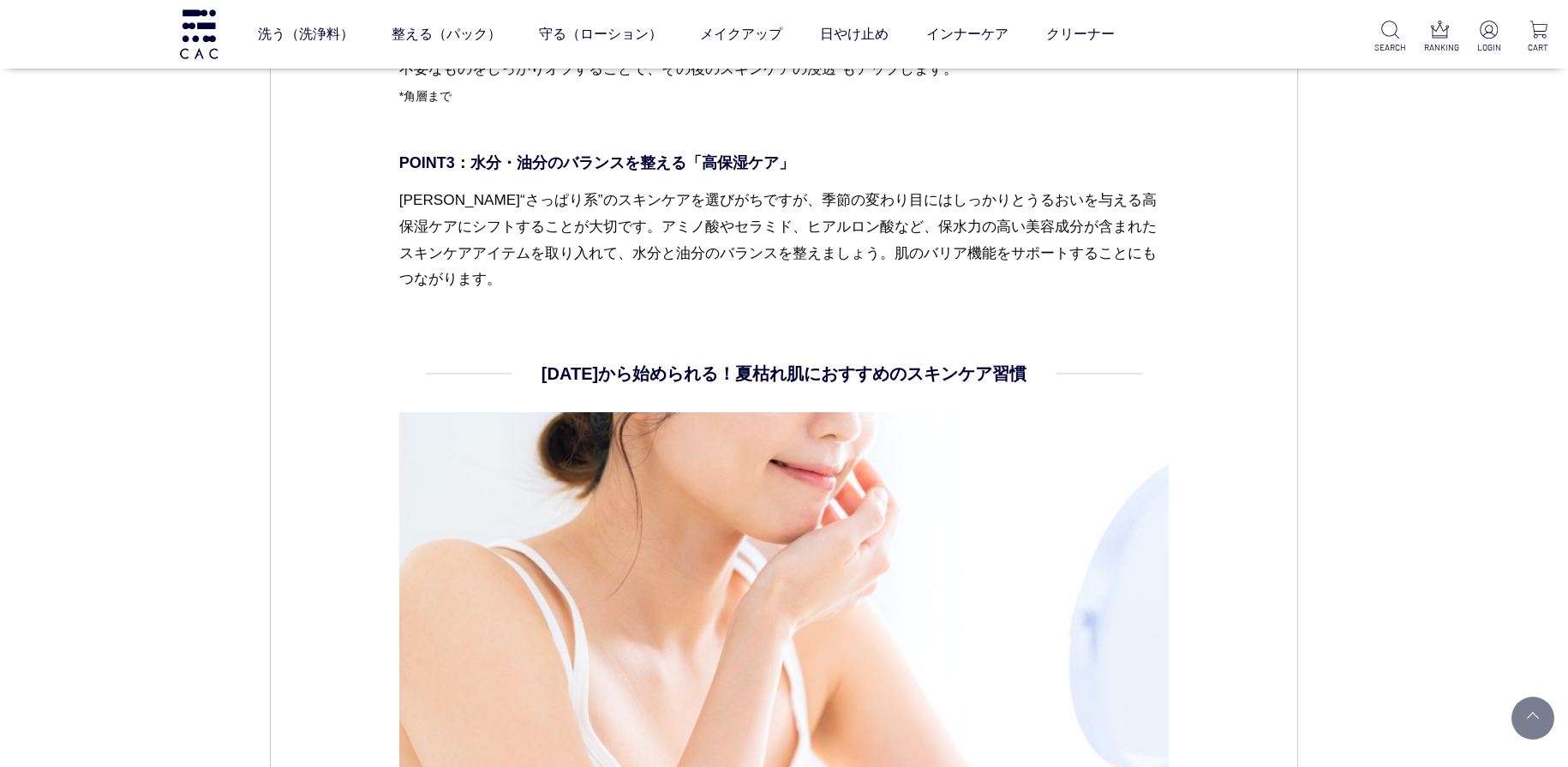
drag, startPoint x: 726, startPoint y: 371, endPoint x: 1054, endPoint y: 371, distance: 328.0
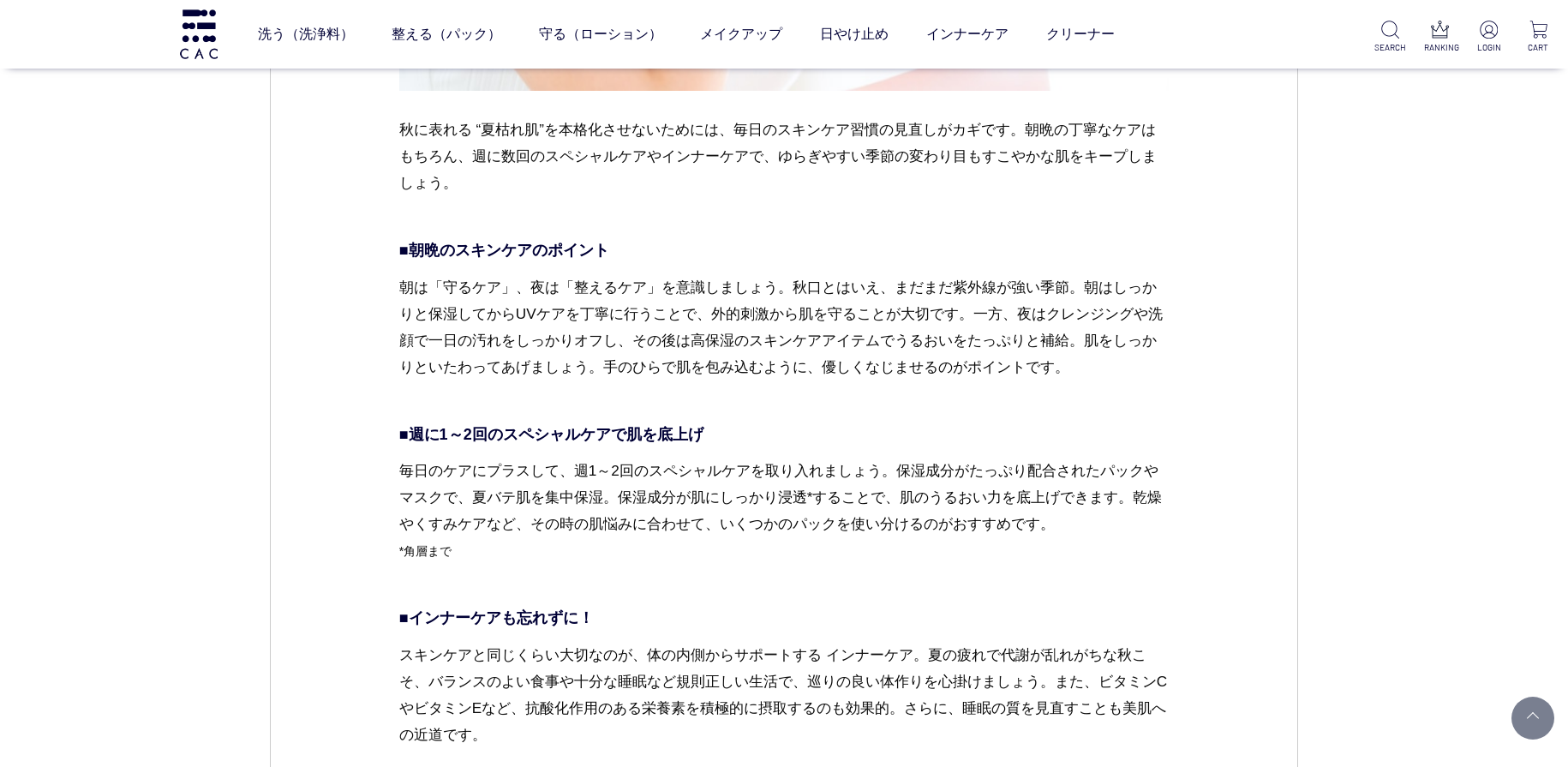
scroll to position [4275, 0]
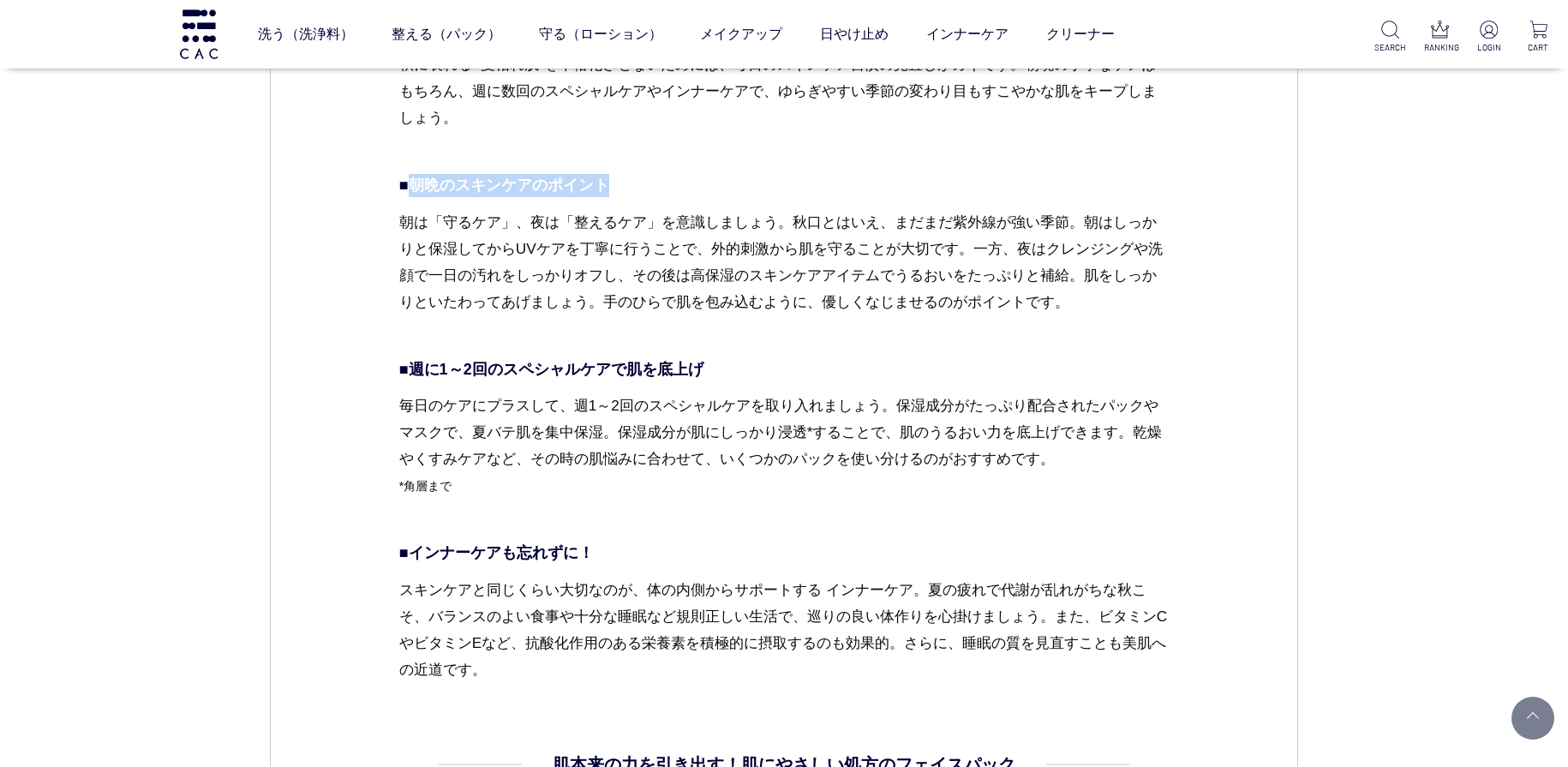
drag, startPoint x: 622, startPoint y: 181, endPoint x: 418, endPoint y: 192, distance: 204.3
click at [417, 192] on p "■朝晩のスキンケアのポイント" at bounding box center [784, 185] width 770 height 23
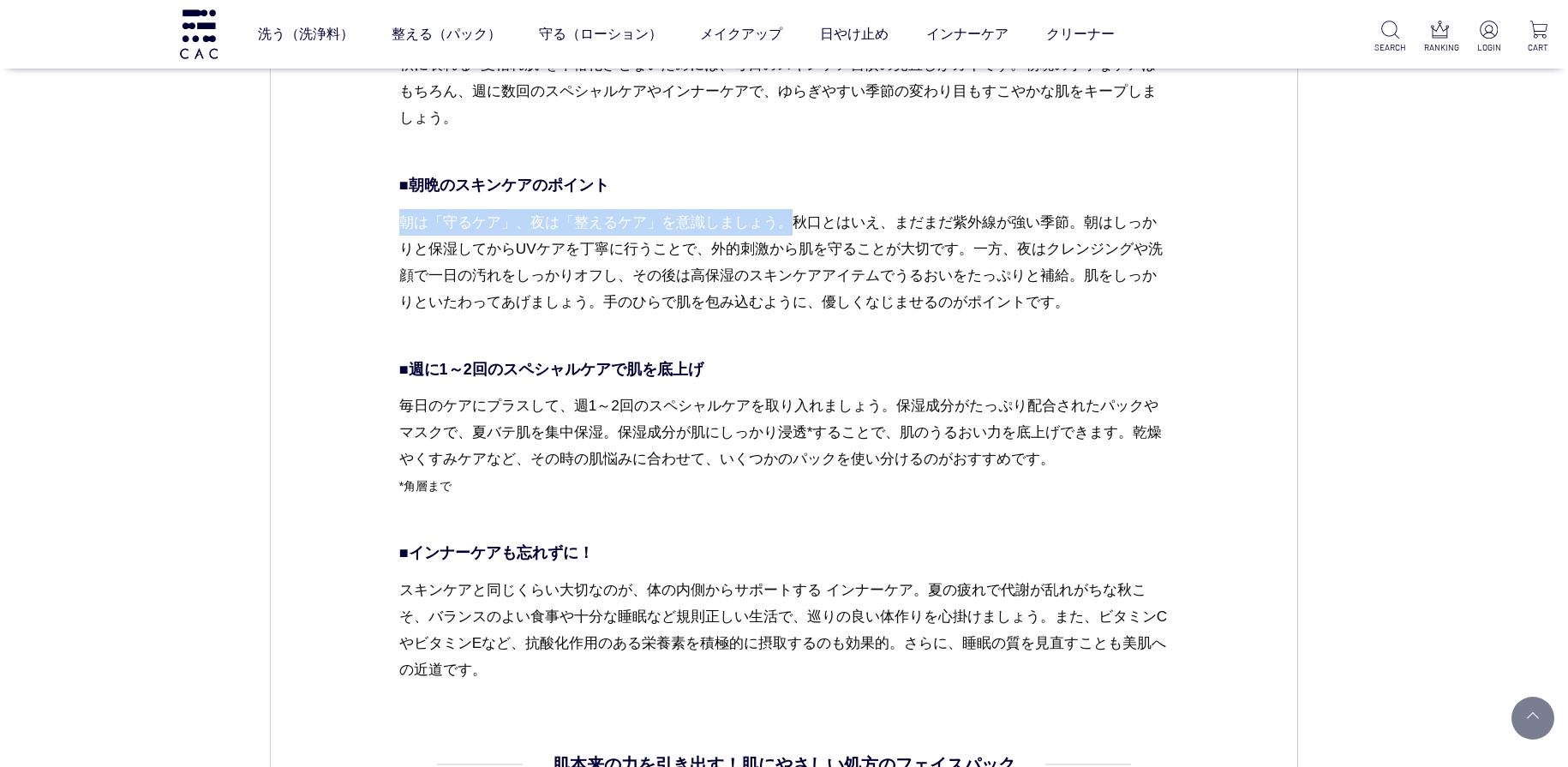
drag, startPoint x: 400, startPoint y: 222, endPoint x: 794, endPoint y: 222, distance: 394.0
click at [794, 222] on p "朝は「守るケア」、夜は「整えるケア」を意識しましょう。秋口とはいえ、まだまだ紫外線が強い季節。朝はしっかりと保湿してからUVケアを丁寧に行うことで、外的刺激か…" at bounding box center [784, 276] width 770 height 133
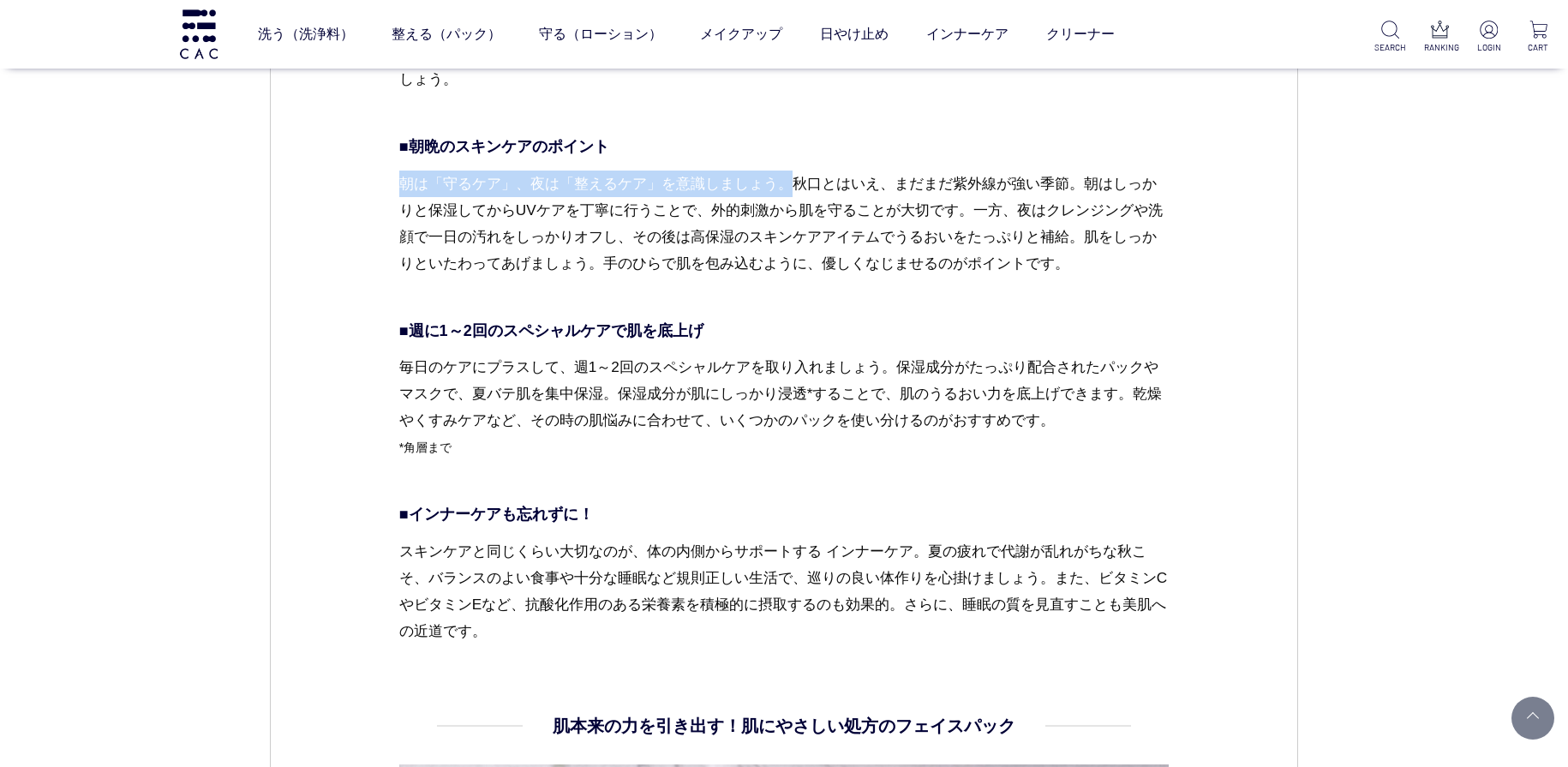
scroll to position [4319, 0]
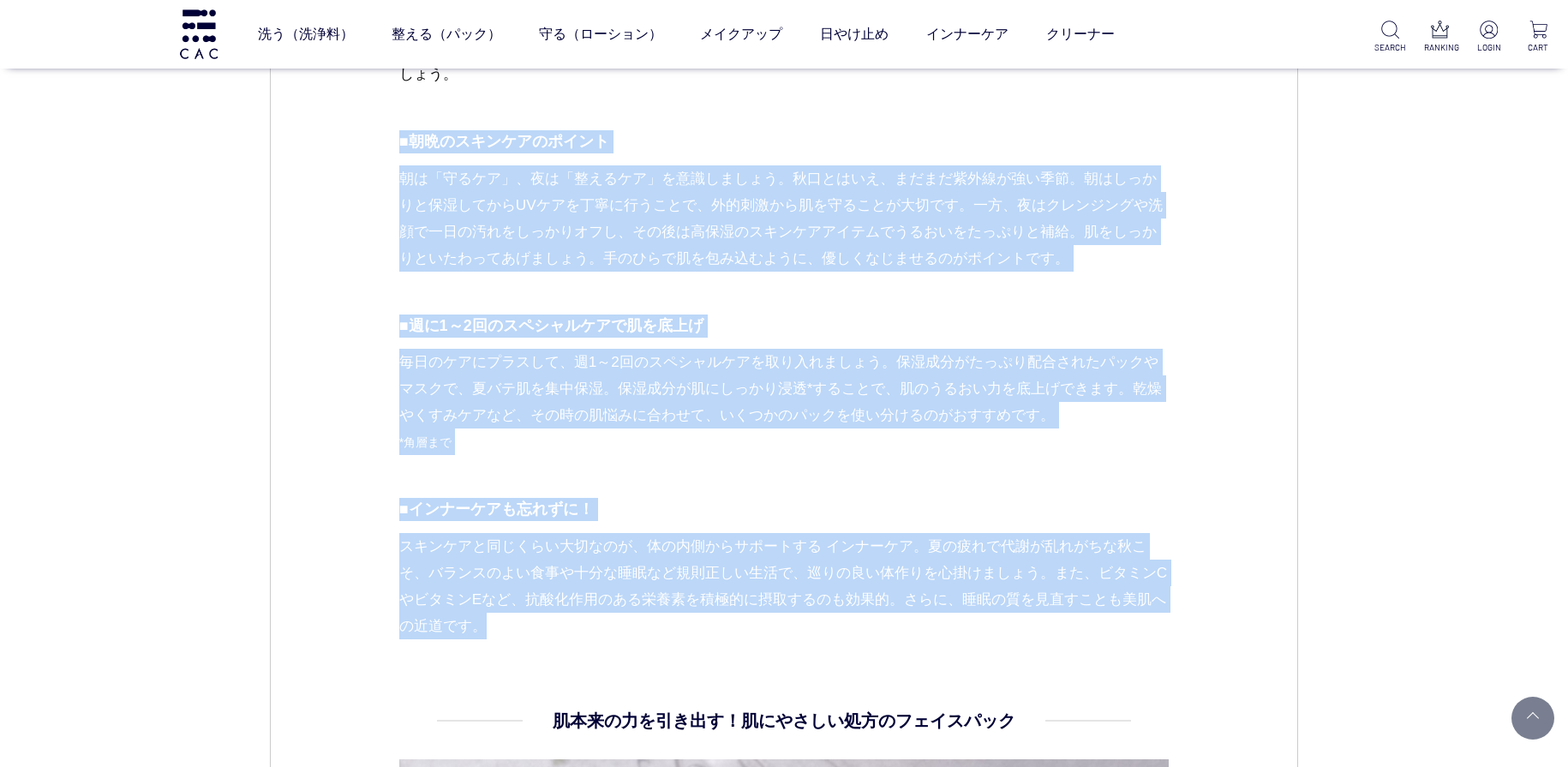
drag, startPoint x: 400, startPoint y: 143, endPoint x: 531, endPoint y: 640, distance: 514.0
click at [531, 640] on dl "[DATE]から始められる！夏枯れ肌におすすめのスキンケア習慣 秋に表れる “夏枯れ肌”を本格化させないためには、毎日のスキンケア習慣の見直しがカギです。朝晩…" at bounding box center [784, 62] width 770 height 1290
